Goal: Task Accomplishment & Management: Use online tool/utility

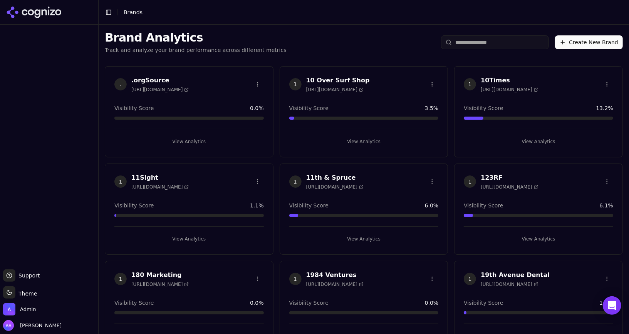
click at [490, 44] on input "search" at bounding box center [495, 42] width 108 height 14
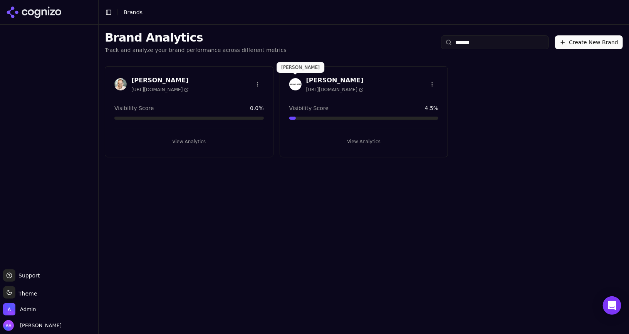
type input "*******"
click at [288, 84] on div "[PERSON_NAME] [URL][DOMAIN_NAME]" at bounding box center [364, 85] width 168 height 19
click at [291, 84] on img at bounding box center [295, 84] width 12 height 12
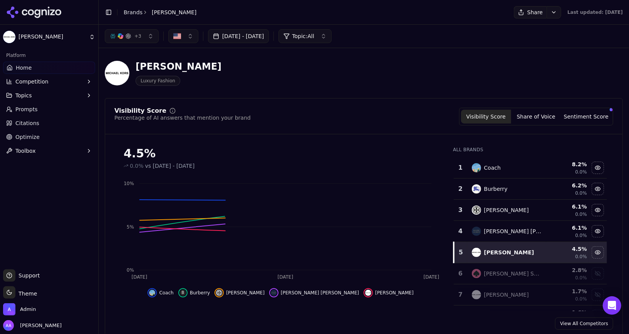
click at [52, 136] on link "Optimize" at bounding box center [49, 137] width 92 height 12
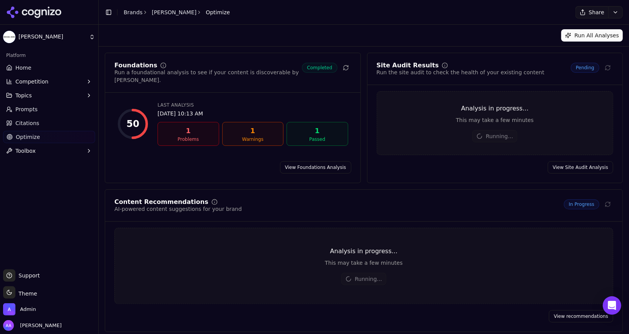
click at [54, 64] on link "Home" at bounding box center [49, 68] width 92 height 12
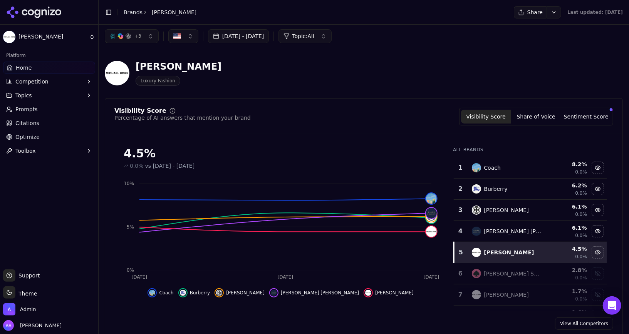
click at [33, 106] on span "Prompts" at bounding box center [26, 110] width 22 height 8
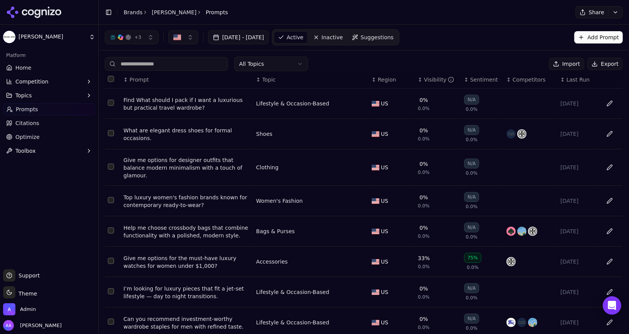
click at [581, 84] on th "↕ Last Run" at bounding box center [579, 79] width 42 height 17
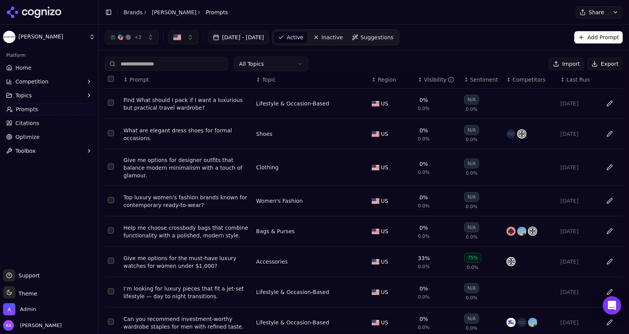
click at [581, 84] on th "↕ Last Run" at bounding box center [579, 79] width 42 height 17
click at [570, 84] on th "↕ Last Run" at bounding box center [579, 79] width 42 height 17
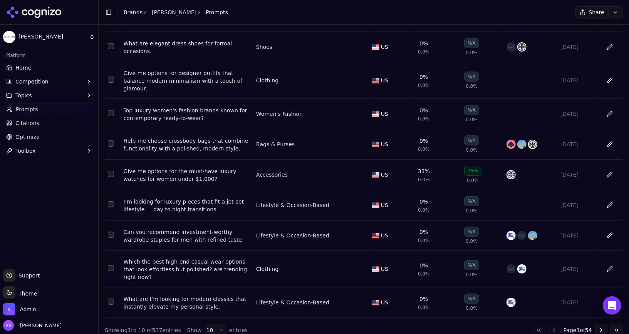
click at [615, 324] on button "Go to last page" at bounding box center [617, 330] width 12 height 12
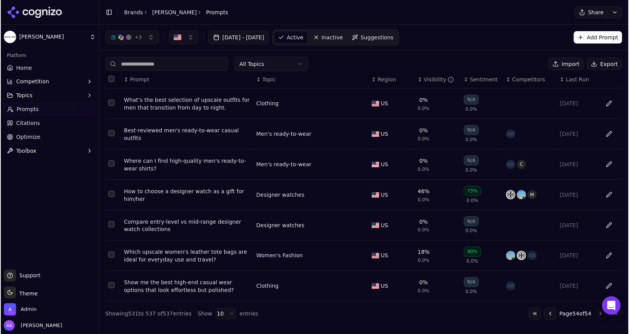
scroll to position [0, 0]
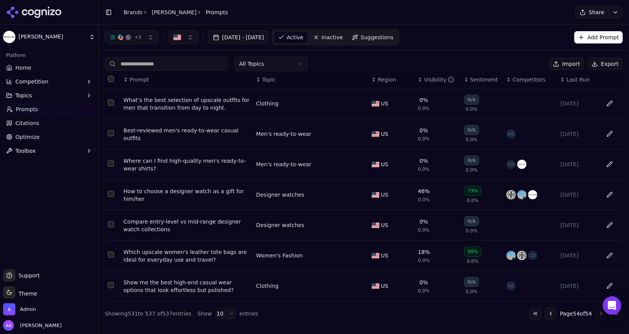
click at [530, 313] on button "Go to first page" at bounding box center [535, 314] width 12 height 12
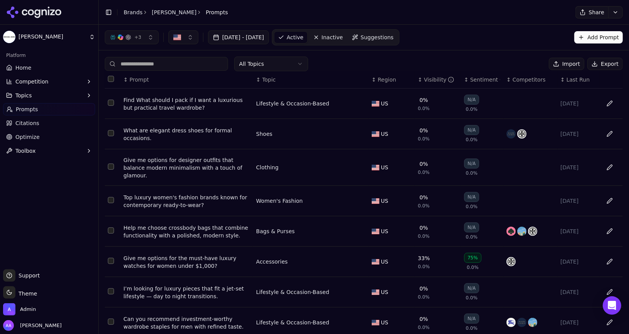
click at [567, 82] on span "Last Run" at bounding box center [578, 80] width 23 height 8
click at [574, 77] on span "Last Run" at bounding box center [578, 80] width 23 height 8
click at [268, 78] on span "Topic" at bounding box center [268, 80] width 13 height 8
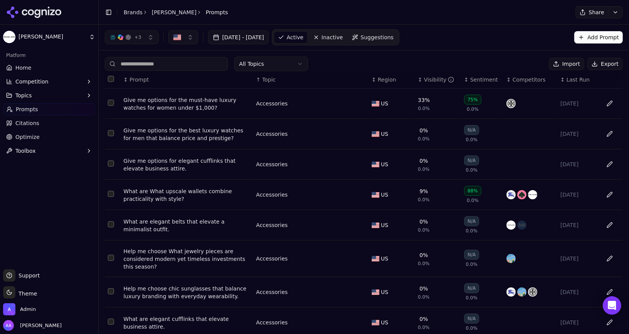
click at [268, 78] on span "Topic" at bounding box center [268, 80] width 13 height 8
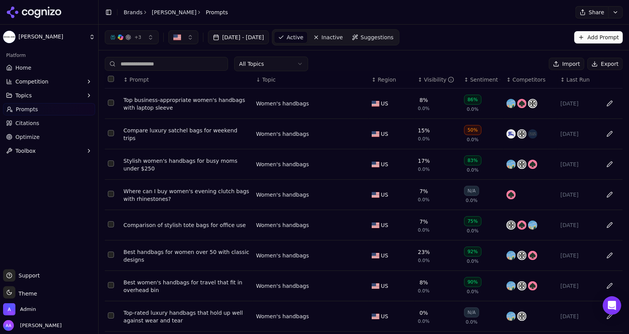
click at [268, 78] on span "Topic" at bounding box center [268, 80] width 13 height 8
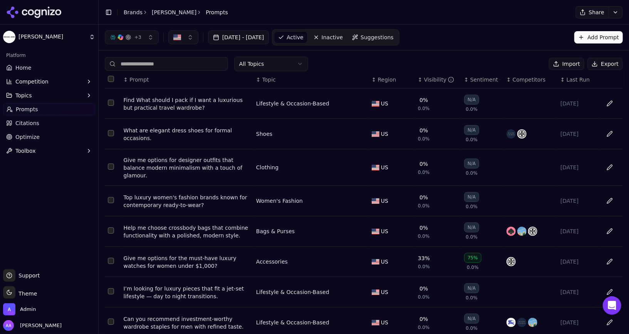
click at [533, 79] on span "Competitors" at bounding box center [529, 80] width 33 height 8
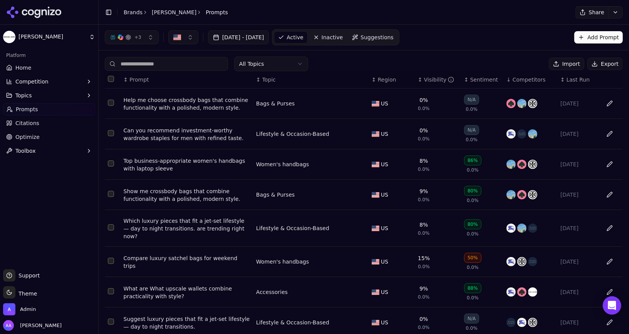
click at [533, 79] on span "Competitors" at bounding box center [529, 80] width 33 height 8
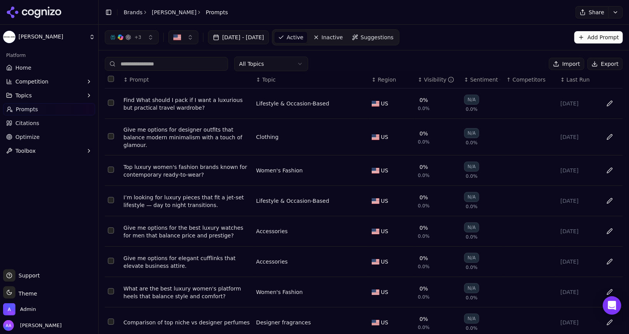
click at [533, 79] on span "Competitors" at bounding box center [529, 80] width 33 height 8
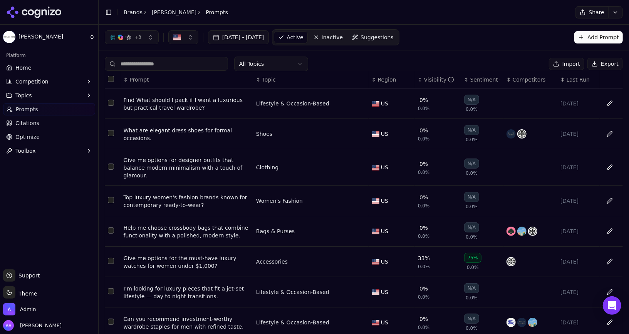
click at [464, 32] on div "+ 3 [DATE] - [DATE] Active Inactive Suggestions Add Prompt" at bounding box center [364, 37] width 518 height 16
